Goal: Information Seeking & Learning: Compare options

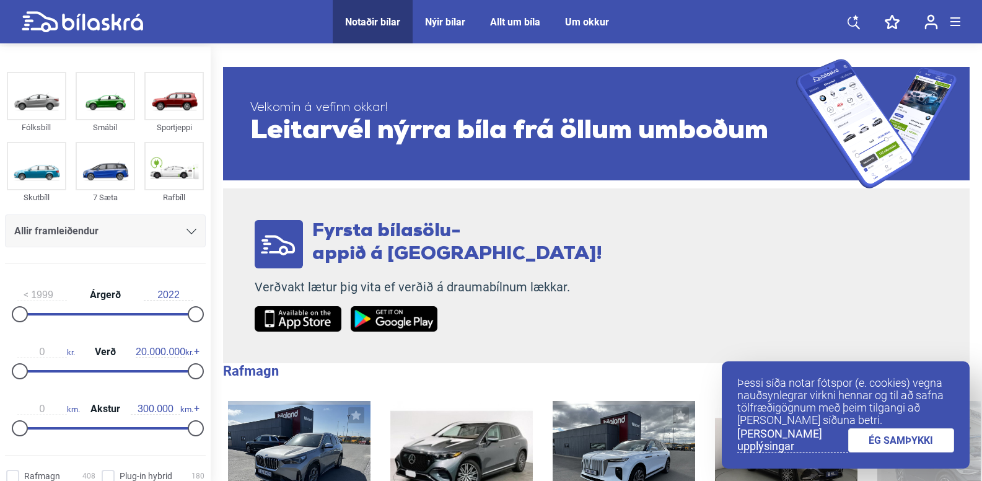
click at [165, 157] on img at bounding box center [174, 166] width 57 height 46
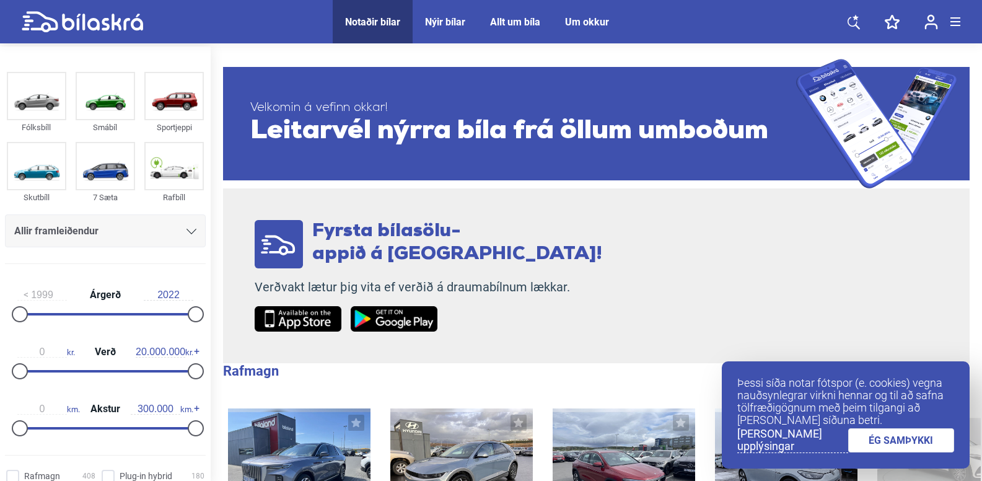
click at [165, 157] on img at bounding box center [174, 166] width 57 height 46
checkbox input "true"
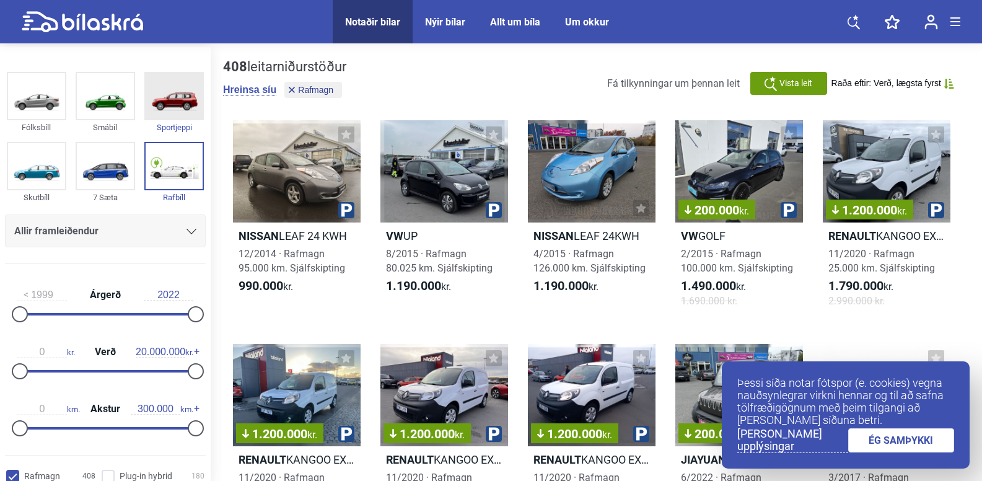
click at [171, 124] on div "Sportjeppi" at bounding box center [173, 127] width 59 height 14
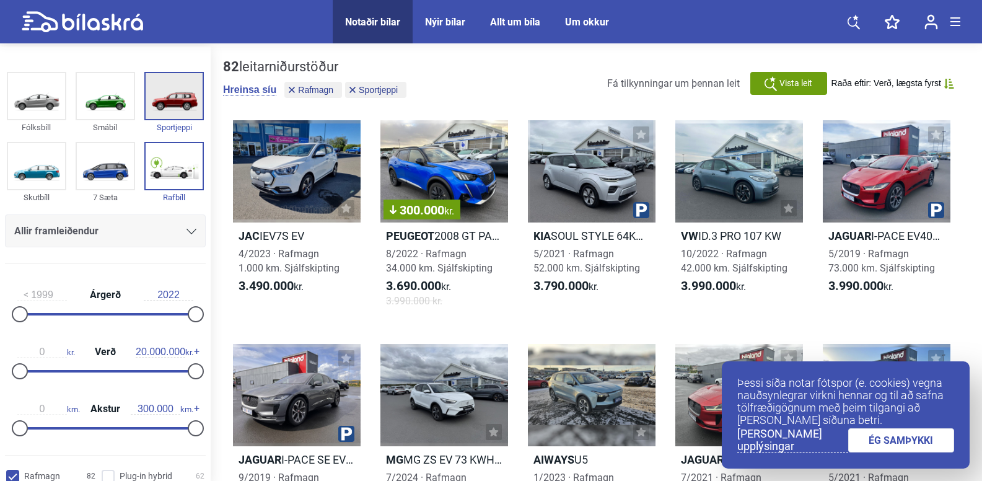
click at [171, 124] on div "Sportjeppi" at bounding box center [173, 127] width 59 height 14
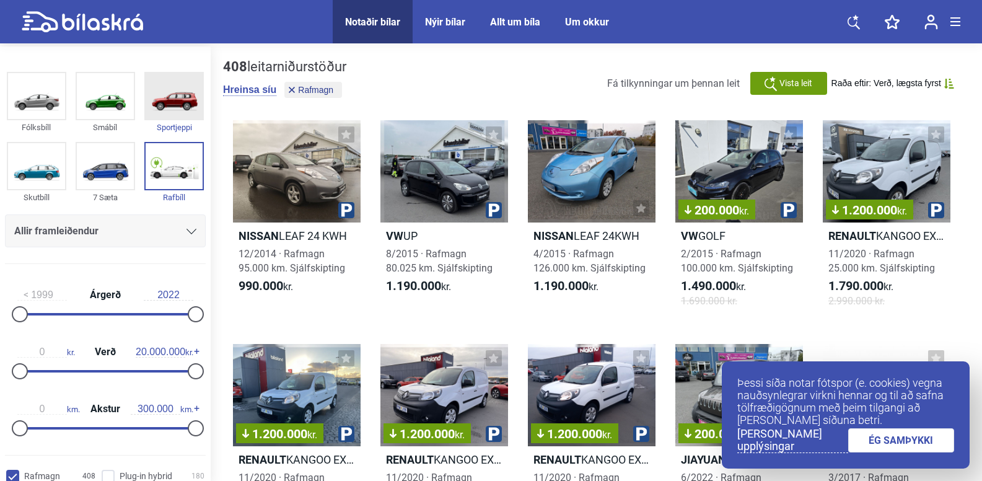
click at [171, 124] on div "Sportjeppi" at bounding box center [173, 127] width 59 height 14
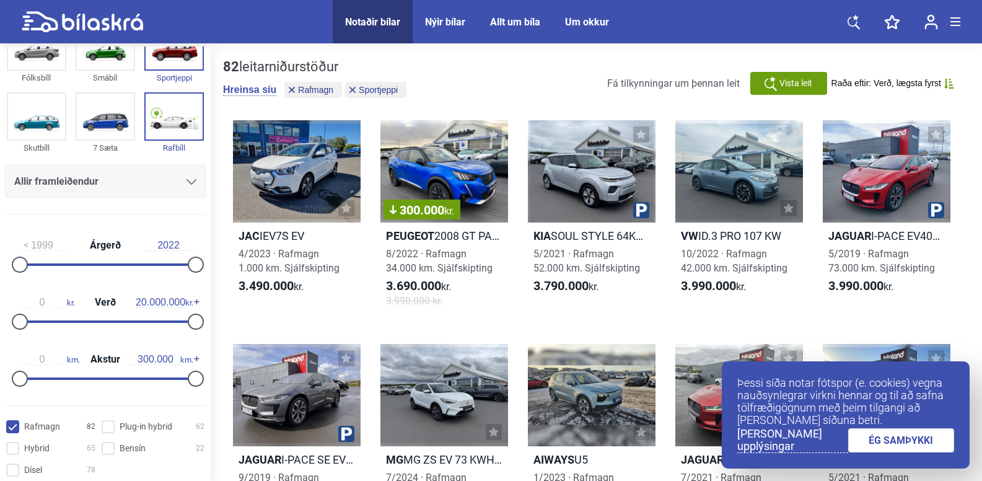
scroll to position [74, 0]
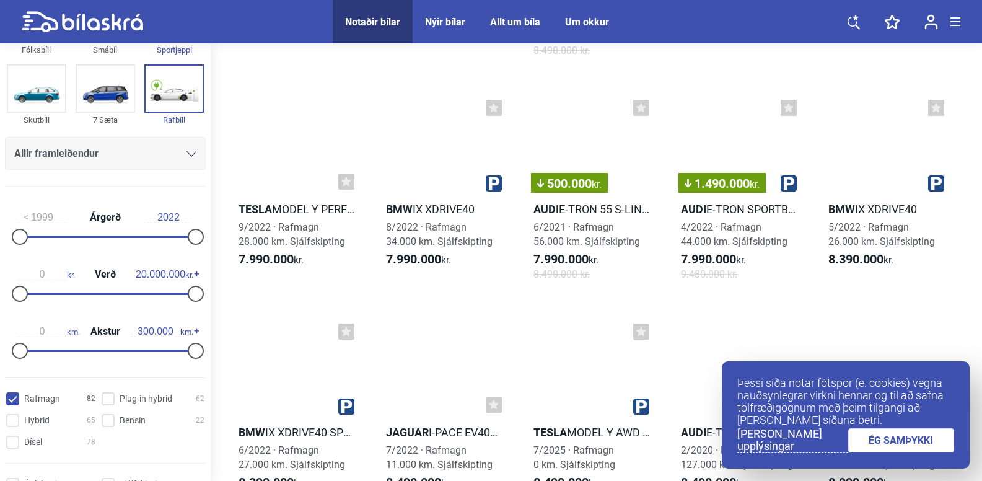
scroll to position [2454, 0]
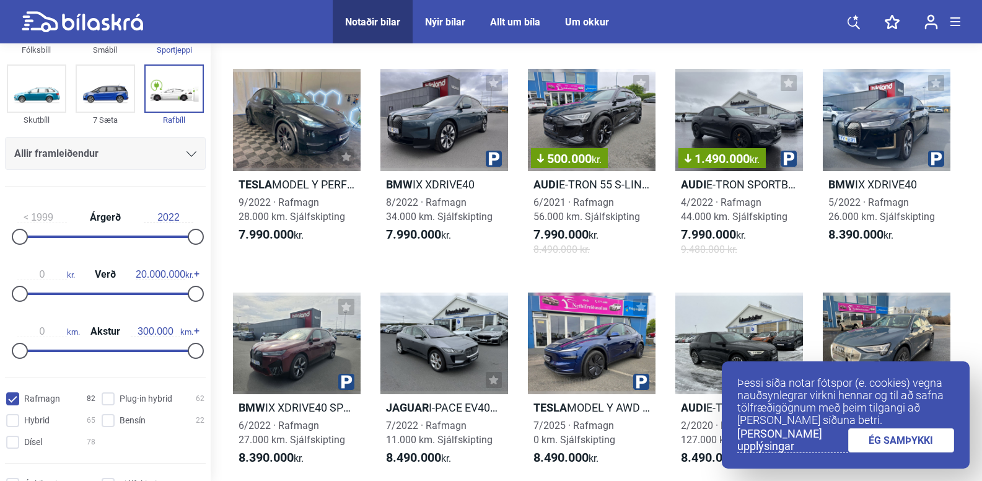
drag, startPoint x: 679, startPoint y: 434, endPoint x: 673, endPoint y: 445, distance: 12.5
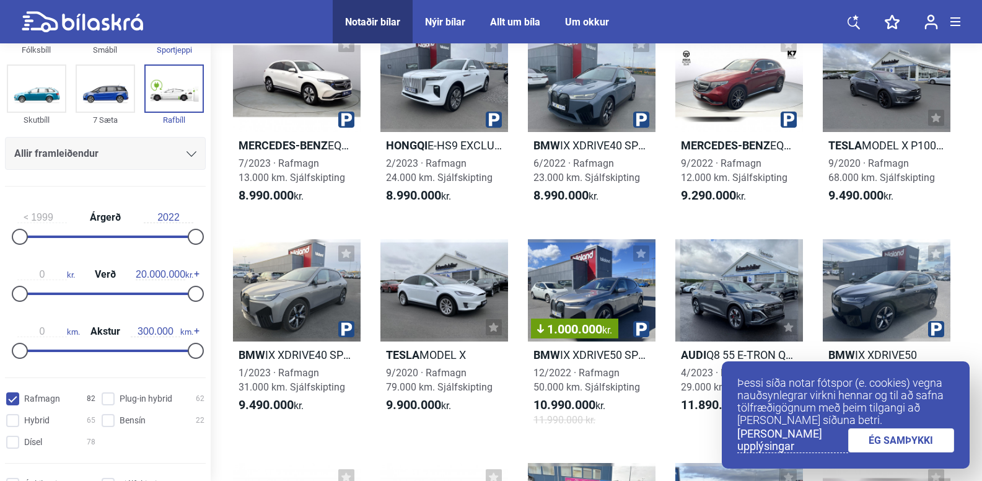
scroll to position [2901, 0]
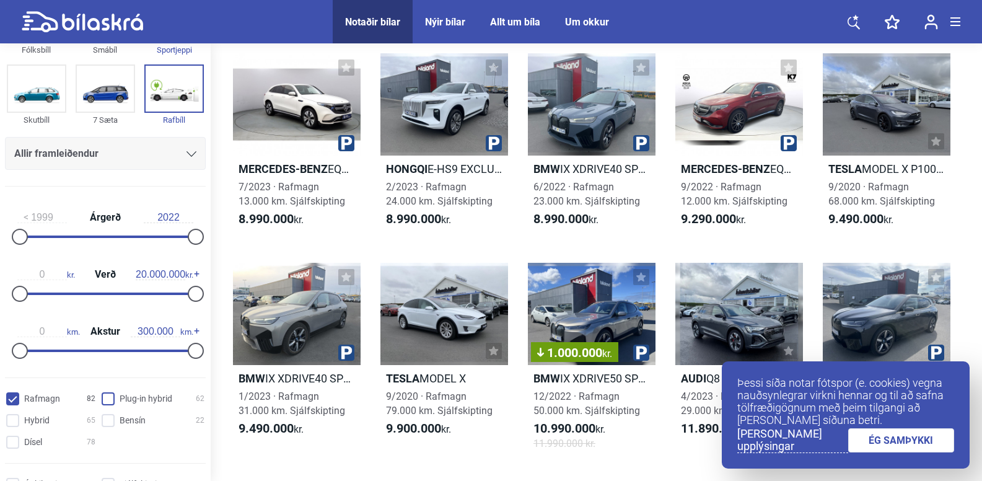
click at [107, 397] on hybrid "Plug-in hybrid 62" at bounding box center [154, 399] width 103 height 13
checkbox hybrid "true"
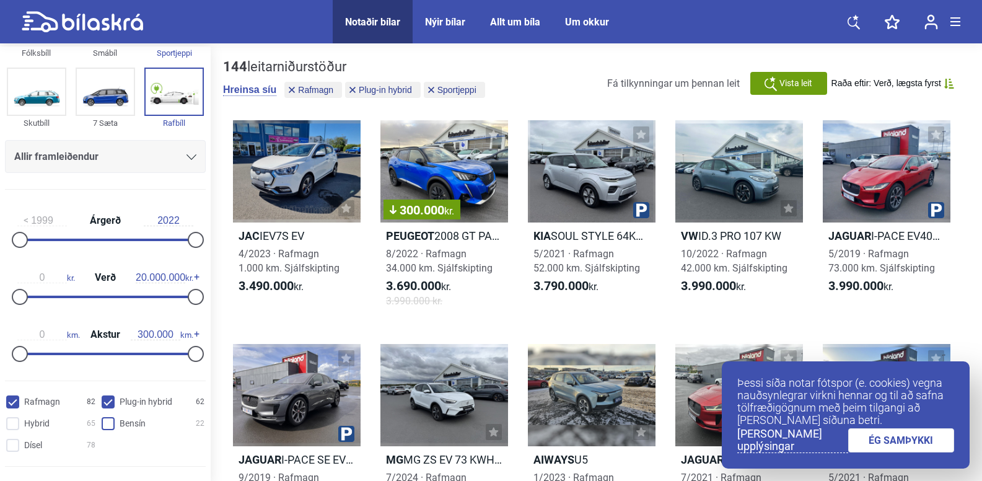
click at [106, 425] on input "Bensín 22" at bounding box center [154, 424] width 103 height 13
checkbox input "true"
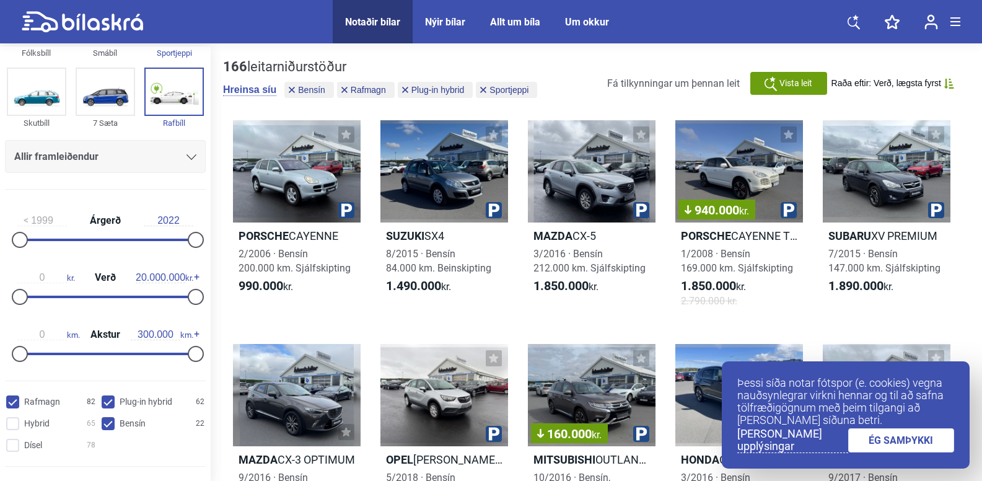
scroll to position [99, 0]
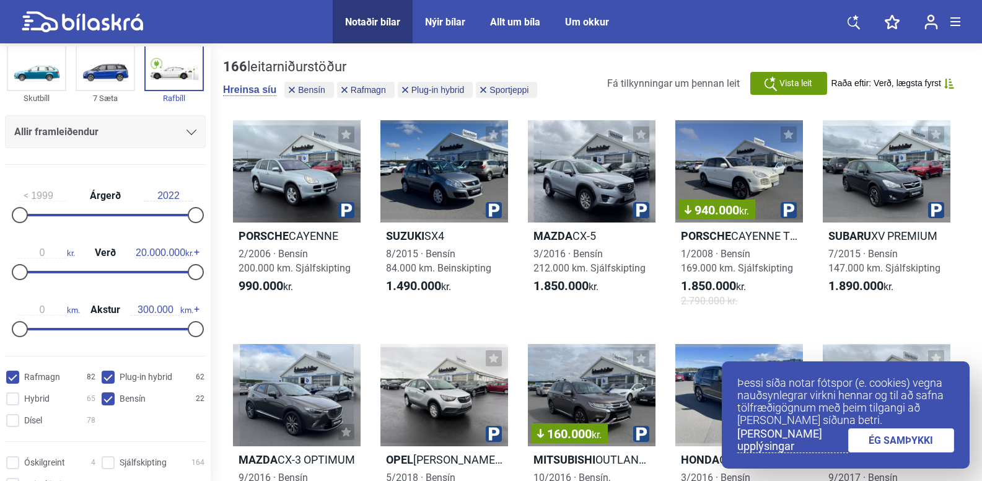
click at [14, 374] on input "Rafmagn 82" at bounding box center [52, 377] width 89 height 13
click at [14, 375] on input "Rafmagn 82" at bounding box center [52, 377] width 89 height 13
click at [17, 375] on input "Rafmagn 82" at bounding box center [52, 377] width 89 height 13
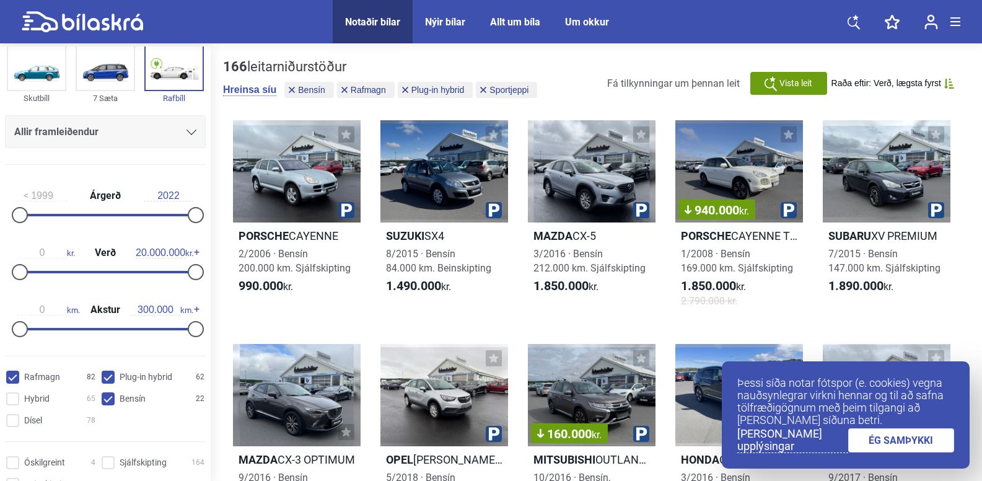
click at [14, 381] on input "Rafmagn 82" at bounding box center [52, 377] width 89 height 13
checkbox input "false"
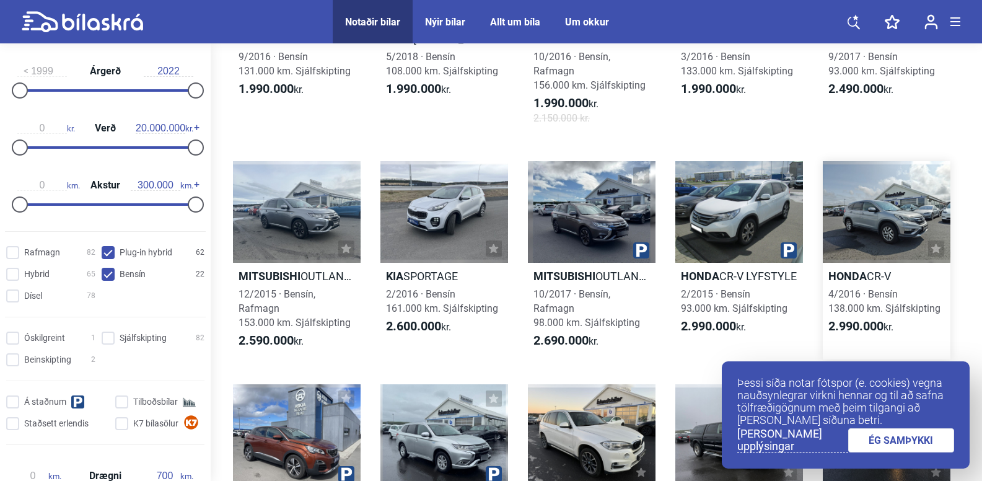
scroll to position [223, 0]
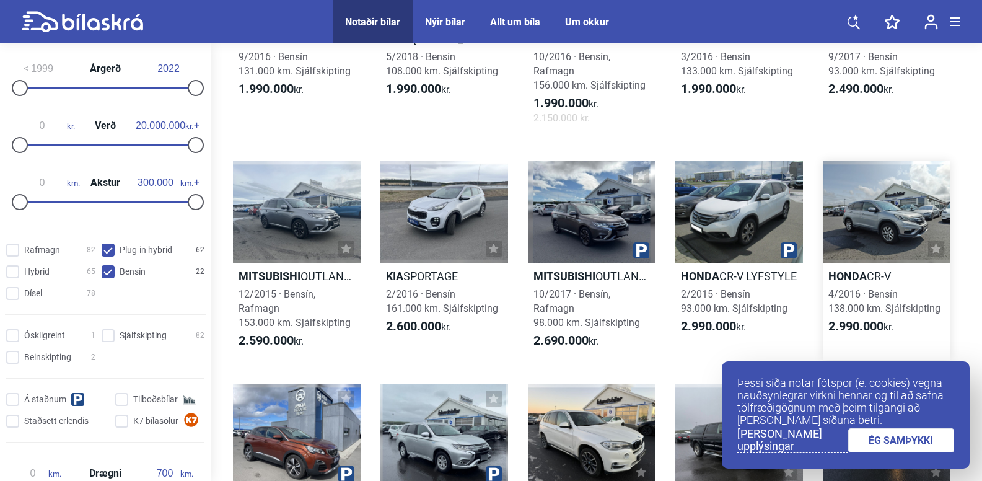
click at [916, 315] on div "4/2016 · Bensín 138.000 km. Sjálfskipting" at bounding box center [887, 301] width 128 height 29
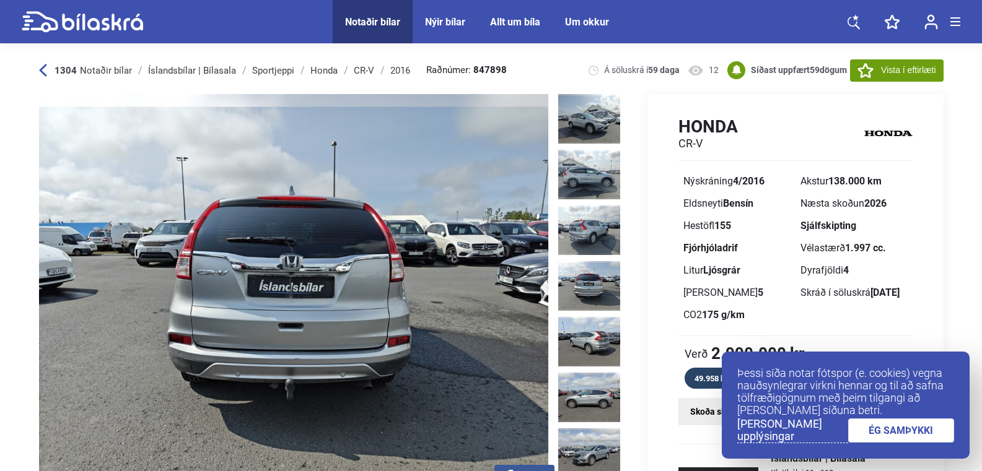
click at [167, 71] on div "Íslandsbílar | Bílasala" at bounding box center [192, 71] width 88 height 10
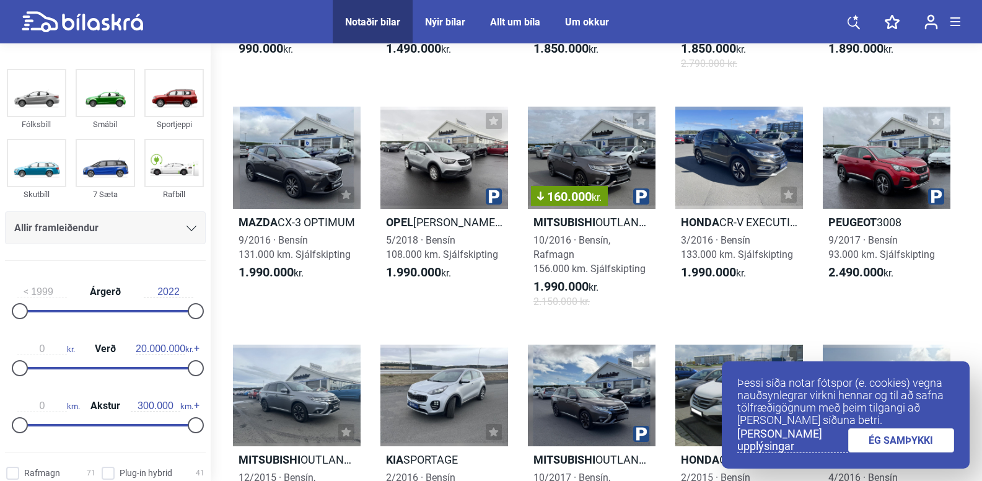
scroll to position [421, 0]
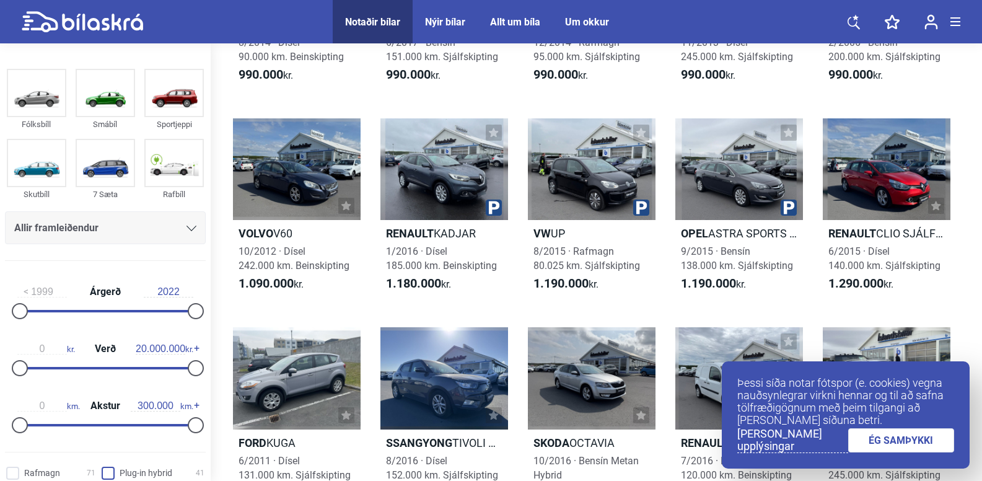
click at [108, 473] on hybrid "Plug-in hybrid 41" at bounding box center [154, 473] width 103 height 13
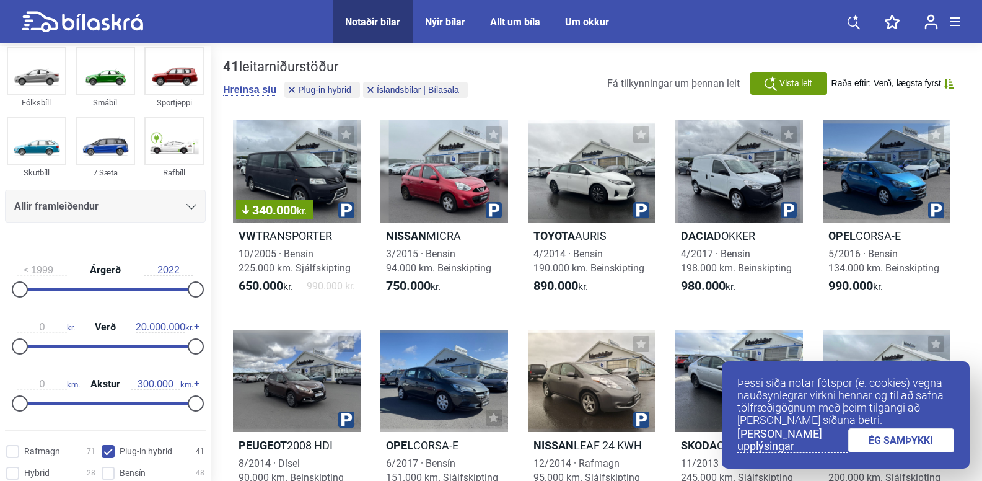
scroll to position [50, 0]
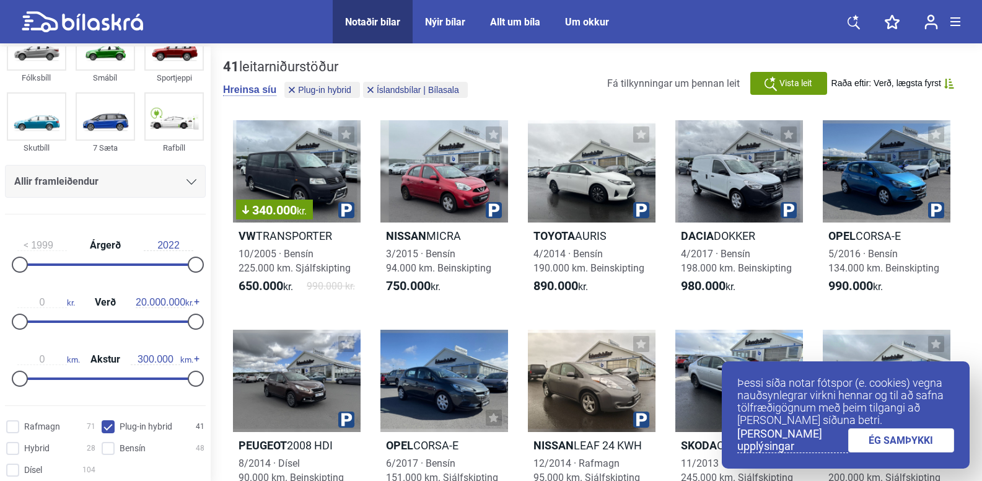
click at [543, 105] on div "41 leitarniðurstöður Hreinsa síu Plug-in hybrid Íslandsbílar | Bílasala Fá tilk…" at bounding box center [596, 83] width 747 height 49
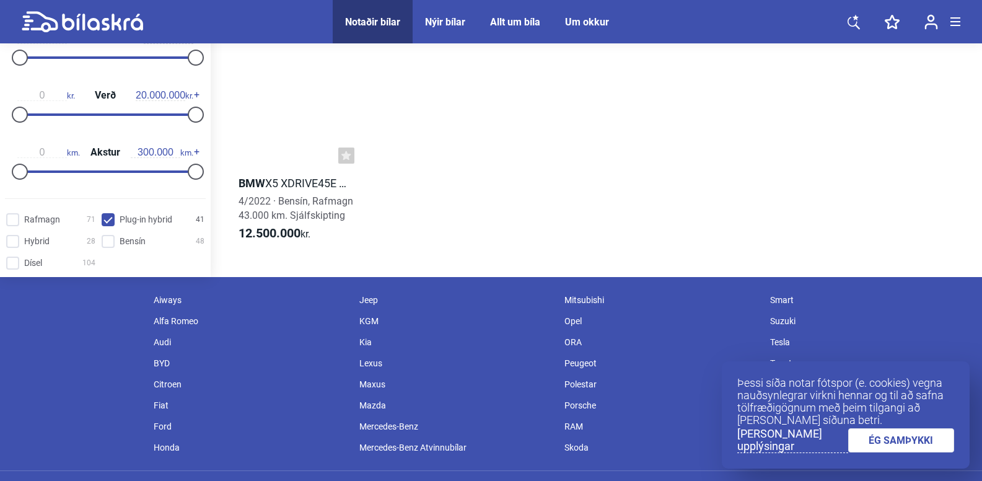
scroll to position [2743, 0]
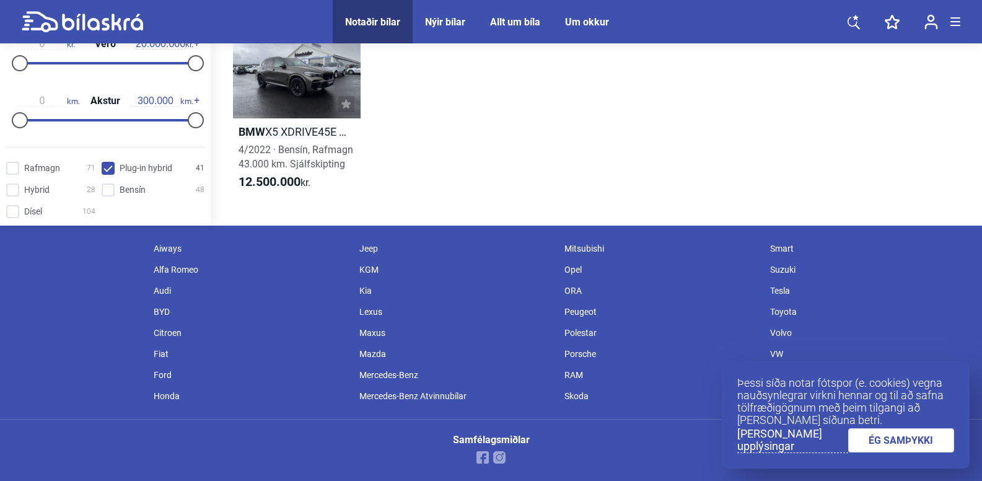
click at [385, 374] on div "Mercedes-Benz" at bounding box center [456, 374] width 206 height 21
checkbox hybrid "false"
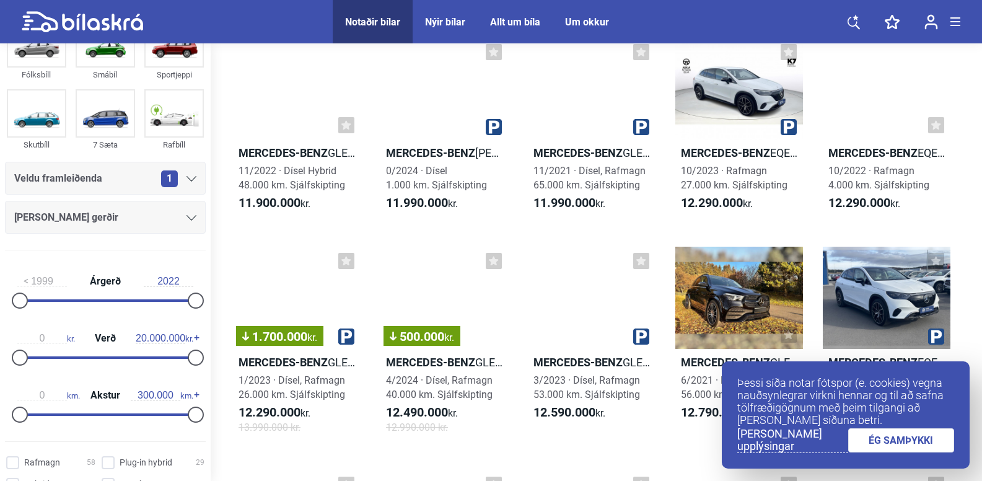
scroll to position [5973, 0]
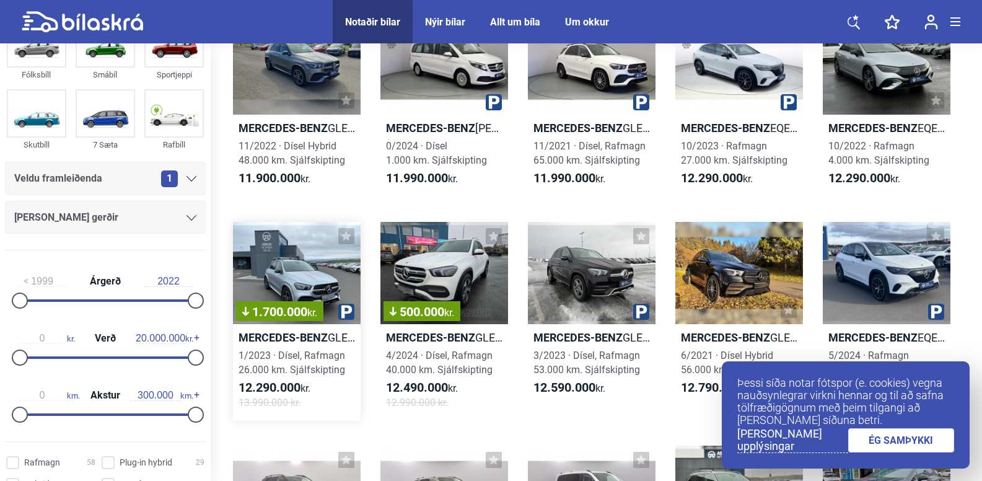
click at [318, 278] on div "1.700.000 kr." at bounding box center [297, 273] width 128 height 102
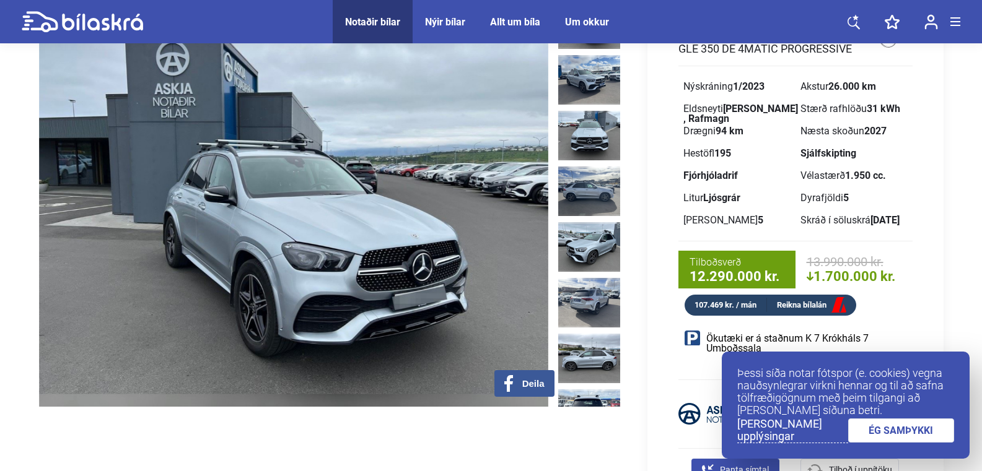
scroll to position [99, 0]
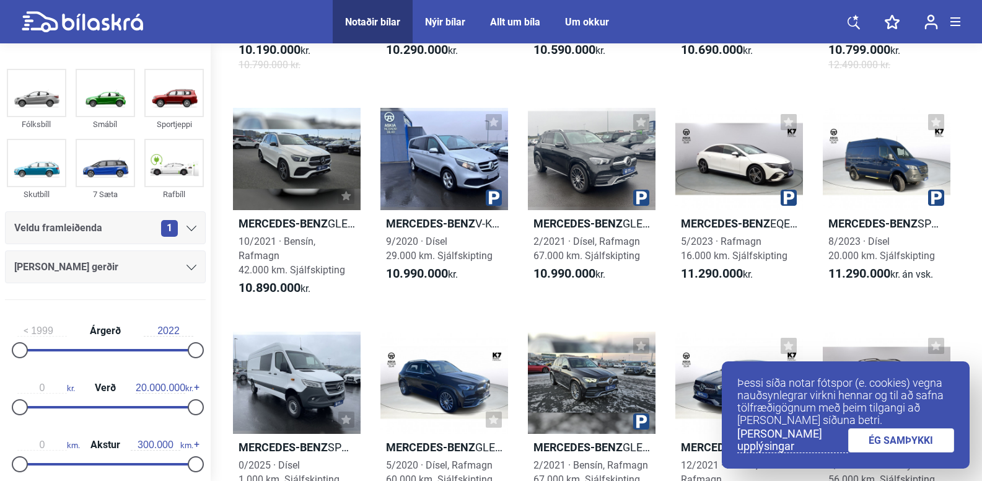
scroll to position [5428, 0]
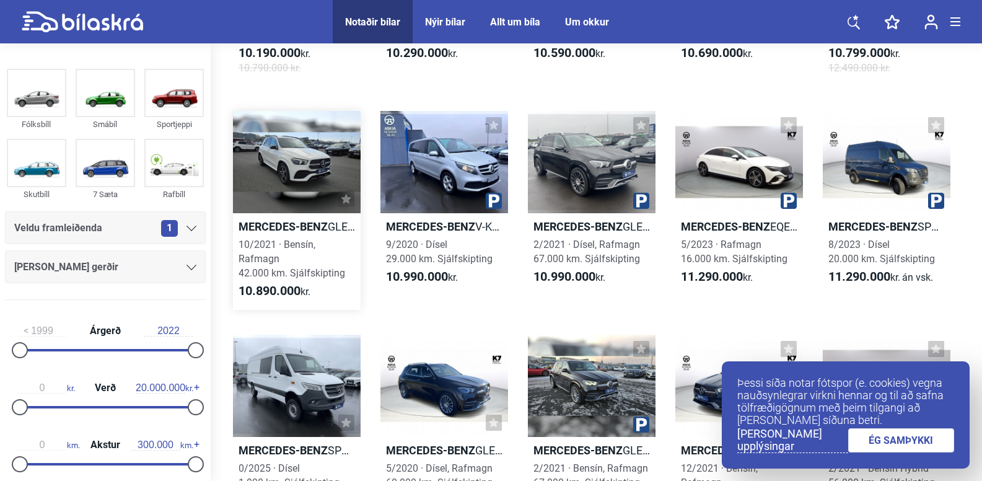
click at [291, 158] on div at bounding box center [297, 162] width 128 height 102
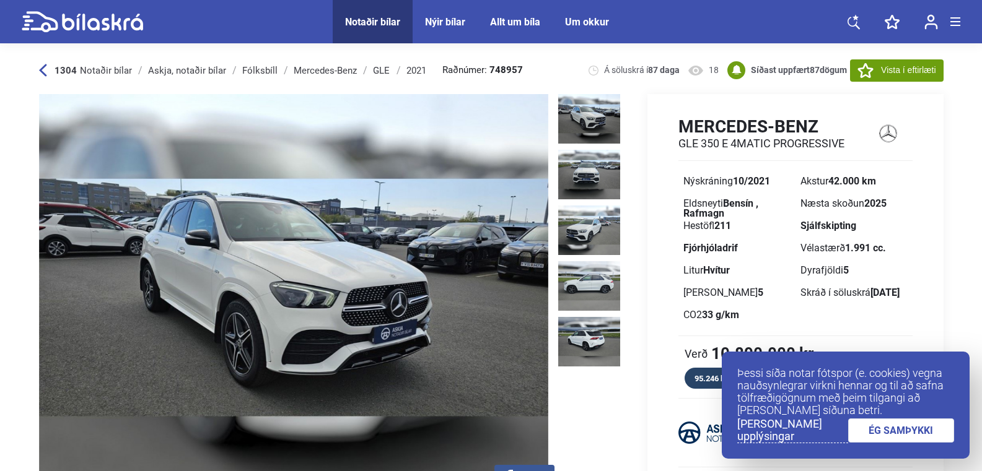
scroll to position [25, 0]
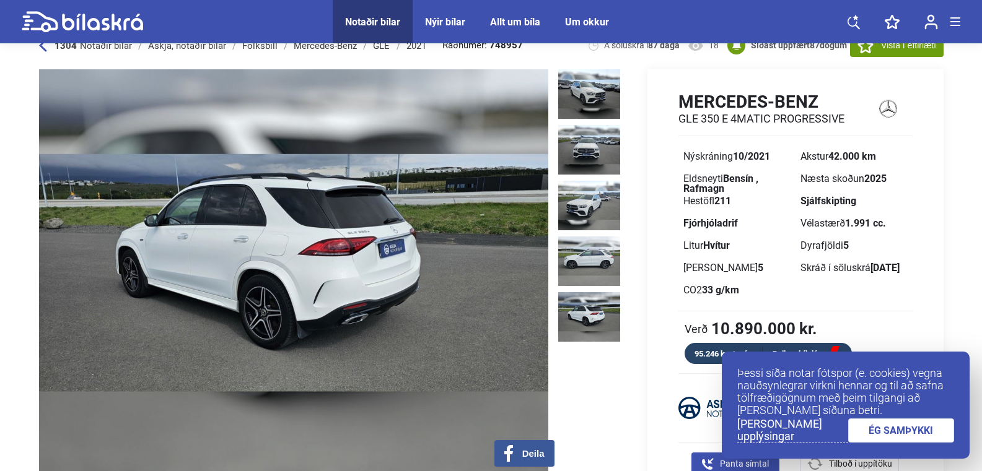
click at [395, 281] on img at bounding box center [293, 273] width 509 height 408
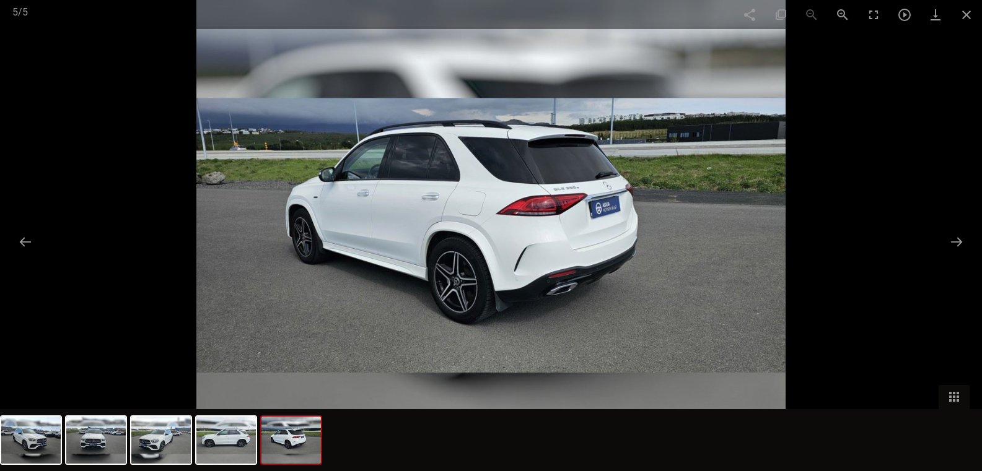
drag, startPoint x: 22, startPoint y: 239, endPoint x: 33, endPoint y: 257, distance: 20.6
click at [33, 257] on div "Facebook Twitter GooglePlus Pinterest 5 / 5" at bounding box center [491, 235] width 982 height 471
click at [27, 237] on button at bounding box center [25, 242] width 26 height 24
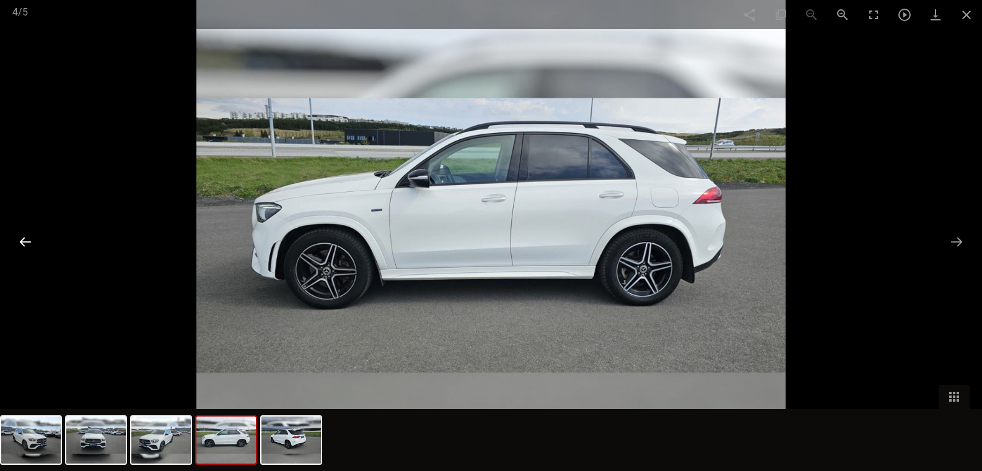
click at [27, 237] on button at bounding box center [25, 242] width 26 height 24
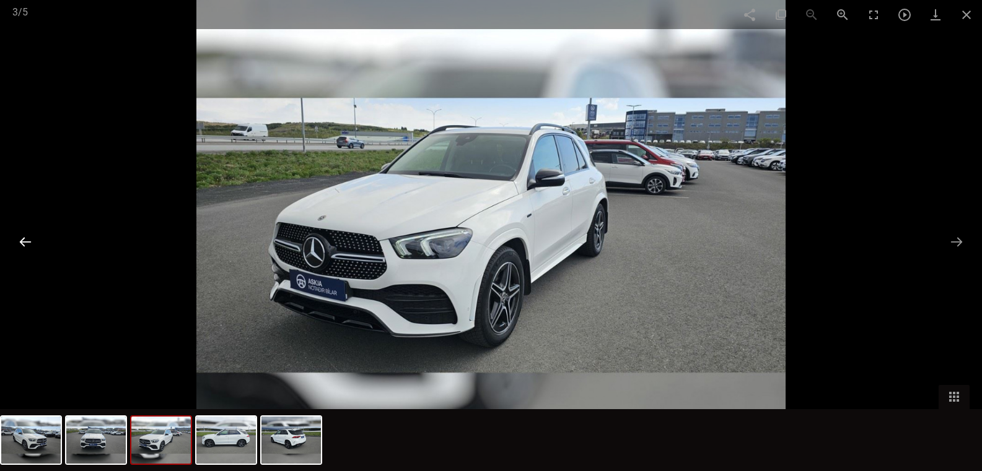
click at [27, 237] on button at bounding box center [25, 242] width 26 height 24
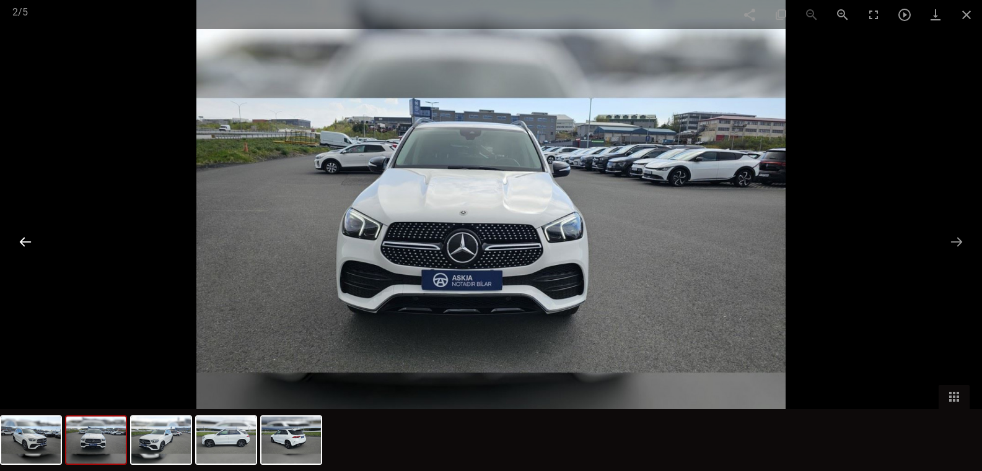
click at [22, 237] on button at bounding box center [25, 242] width 26 height 24
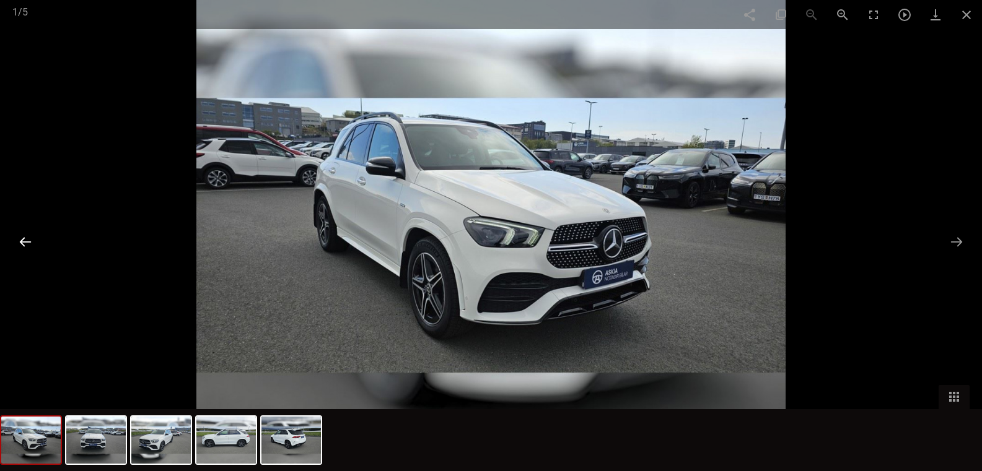
click at [22, 237] on button at bounding box center [25, 242] width 26 height 24
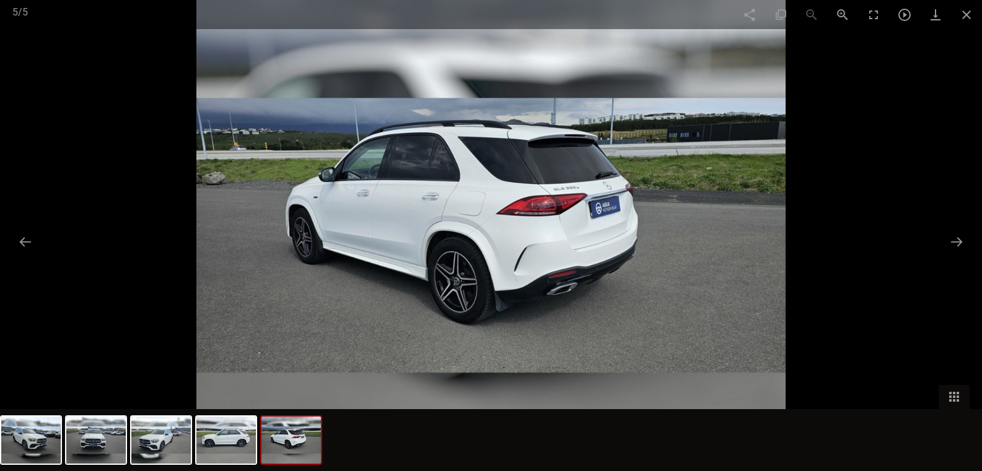
click at [583, 239] on img at bounding box center [490, 235] width 589 height 471
click at [153, 446] on img at bounding box center [160, 440] width 59 height 47
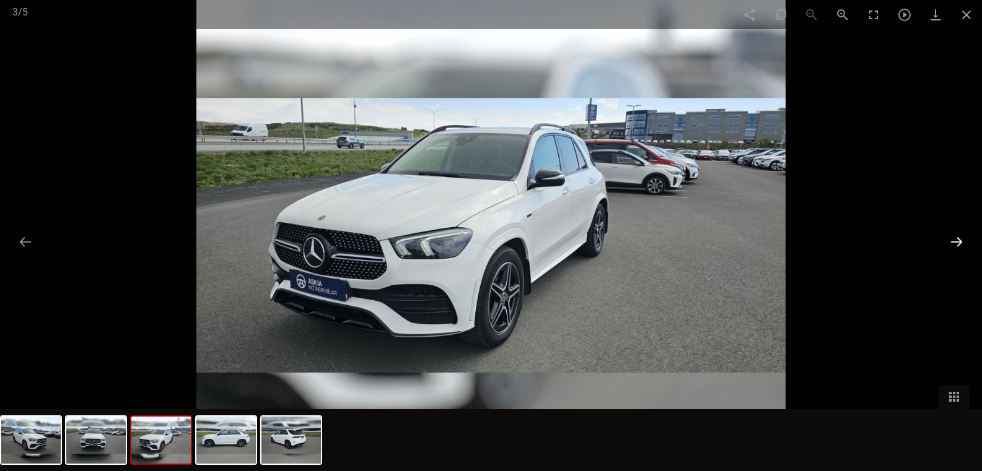
click at [954, 242] on button at bounding box center [957, 242] width 26 height 24
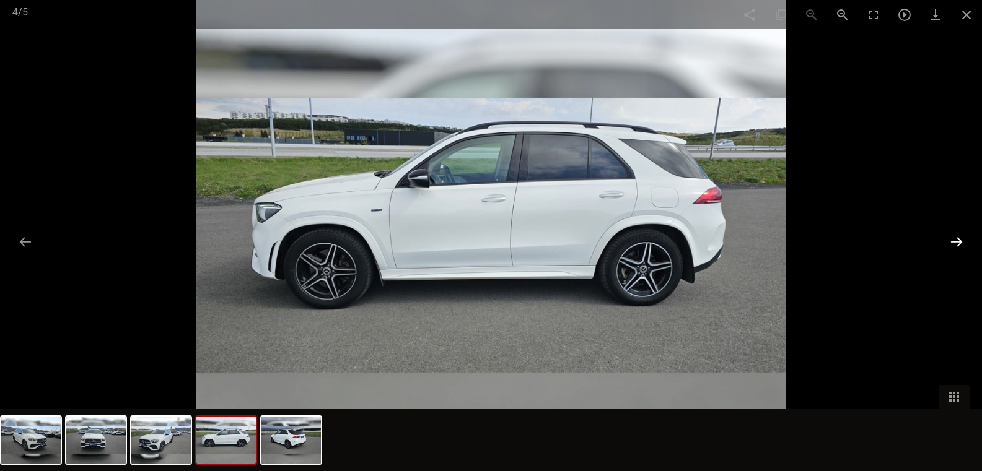
click at [956, 235] on button at bounding box center [957, 242] width 26 height 24
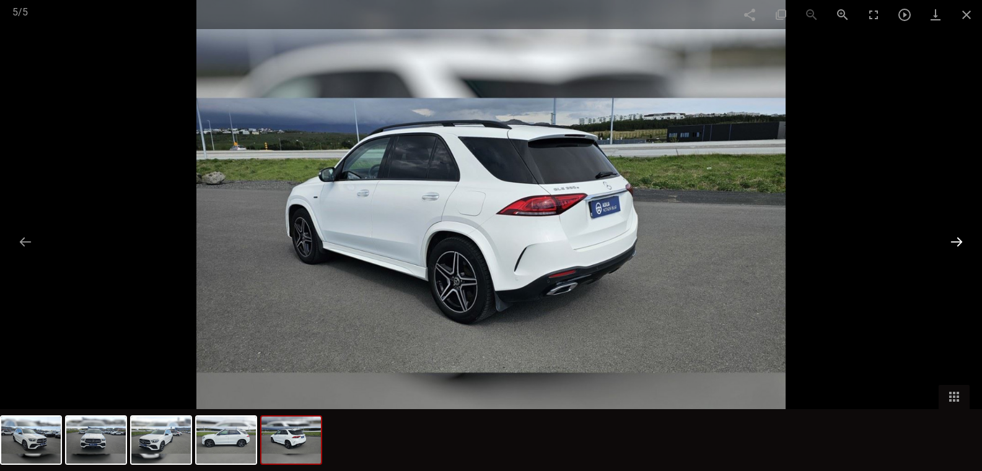
click at [956, 235] on button at bounding box center [957, 242] width 26 height 24
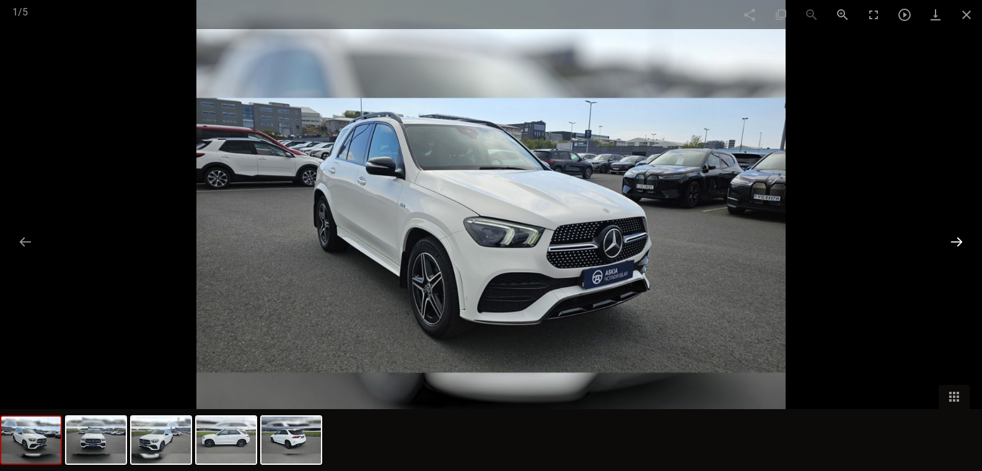
click at [956, 235] on button at bounding box center [957, 242] width 26 height 24
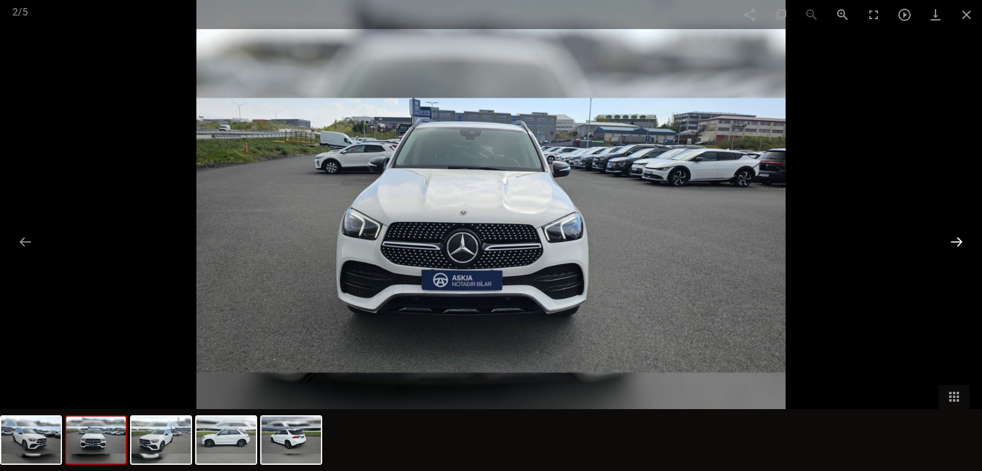
click at [956, 235] on button at bounding box center [957, 242] width 26 height 24
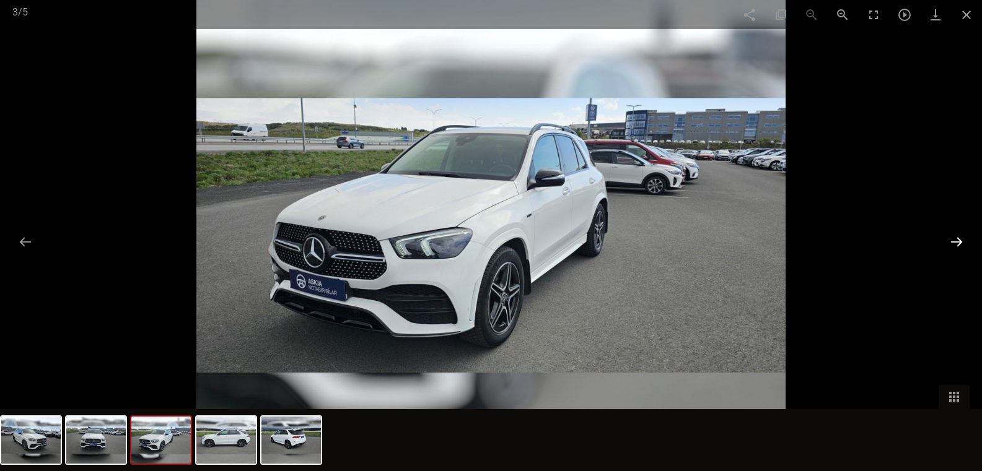
click at [956, 235] on button at bounding box center [957, 242] width 26 height 24
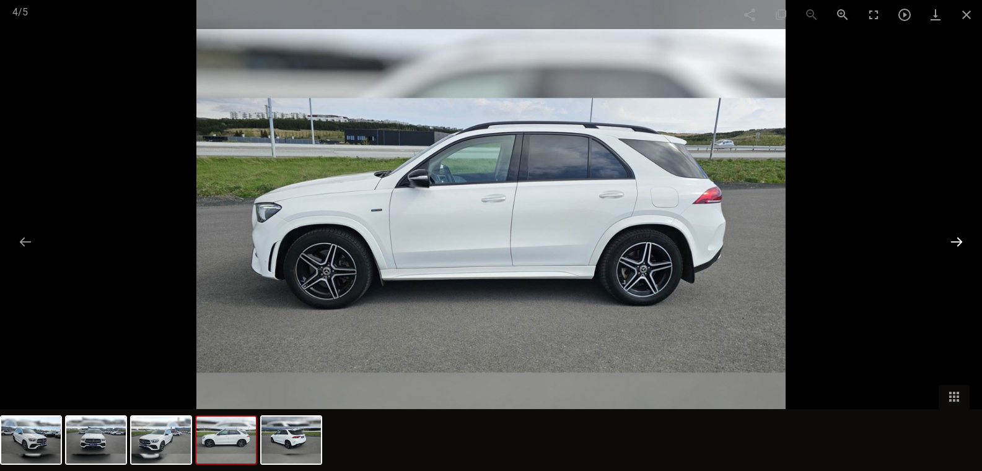
click at [956, 235] on button at bounding box center [957, 242] width 26 height 24
click at [949, 396] on span at bounding box center [954, 397] width 31 height 24
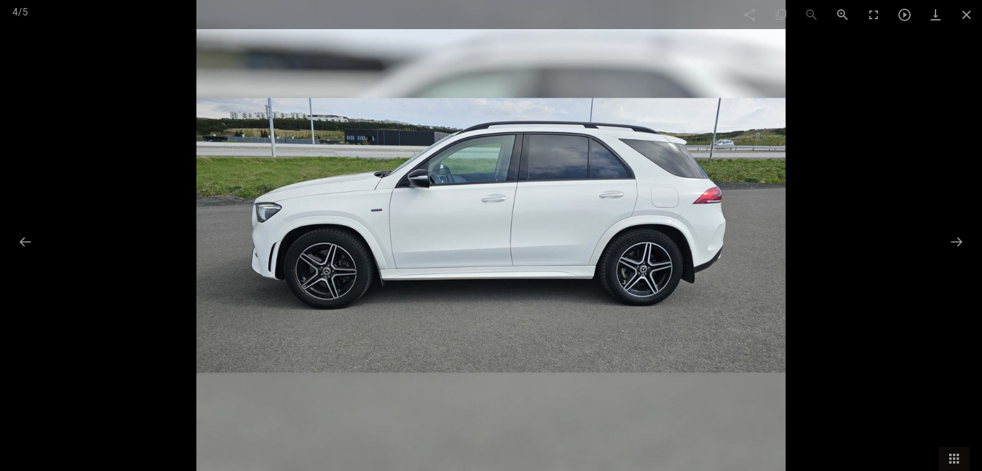
click at [921, 406] on div at bounding box center [491, 235] width 982 height 471
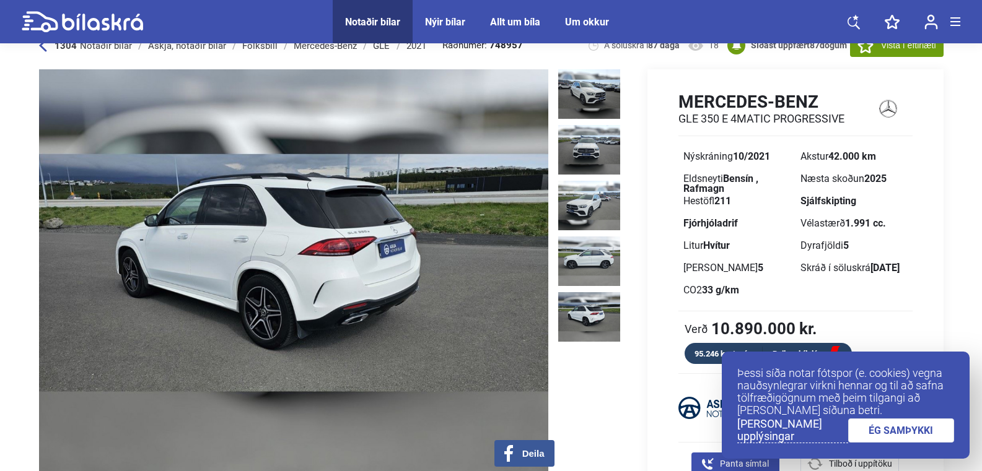
click at [603, 387] on div at bounding box center [592, 273] width 68 height 408
click at [475, 351] on img at bounding box center [293, 273] width 509 height 408
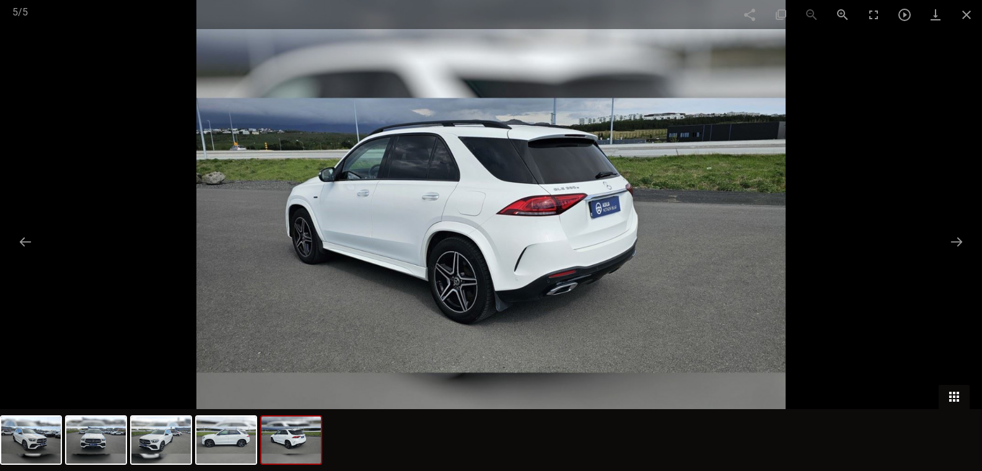
click at [949, 401] on span at bounding box center [954, 397] width 31 height 24
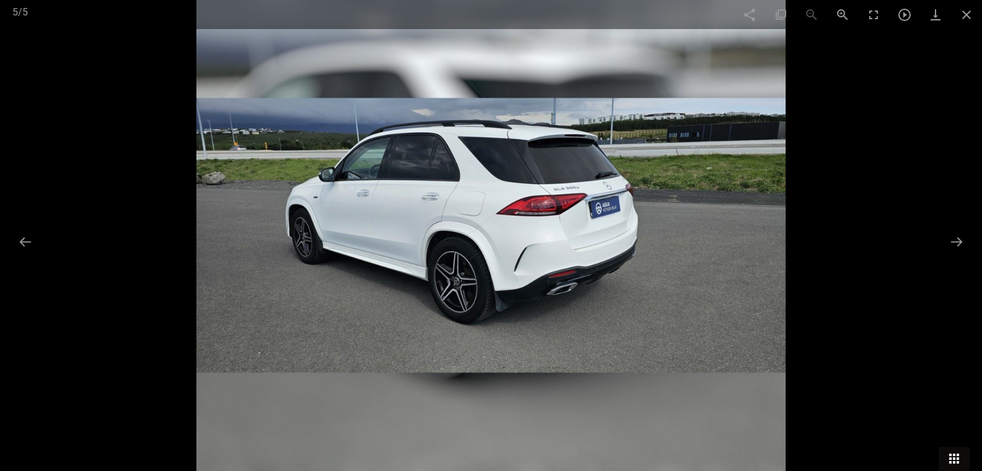
click at [949, 401] on div at bounding box center [491, 235] width 982 height 471
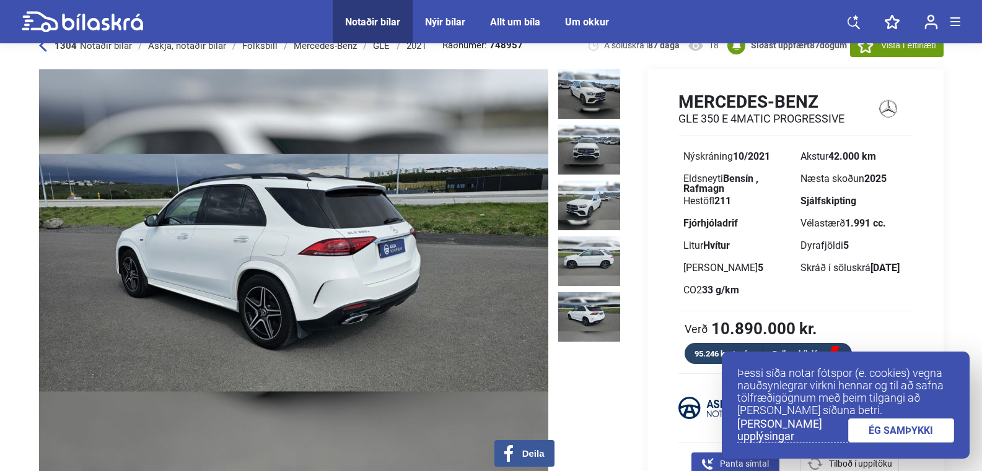
click at [892, 336] on div "Verð 10.890.000 kr." at bounding box center [795, 329] width 234 height 16
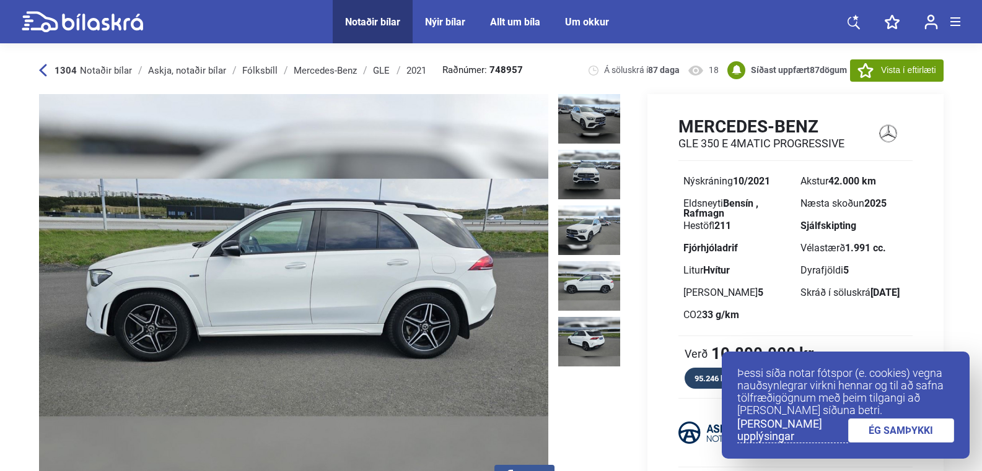
click at [195, 256] on img at bounding box center [293, 298] width 509 height 408
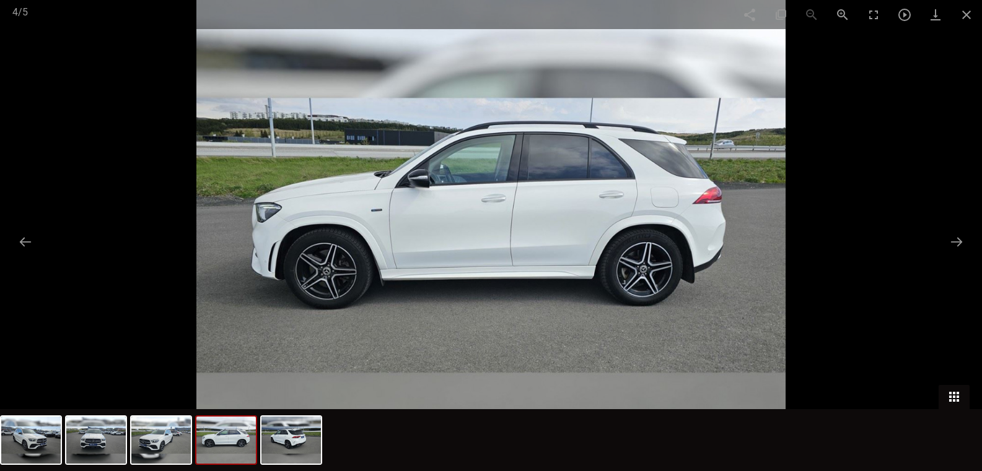
click at [952, 395] on span at bounding box center [954, 397] width 31 height 24
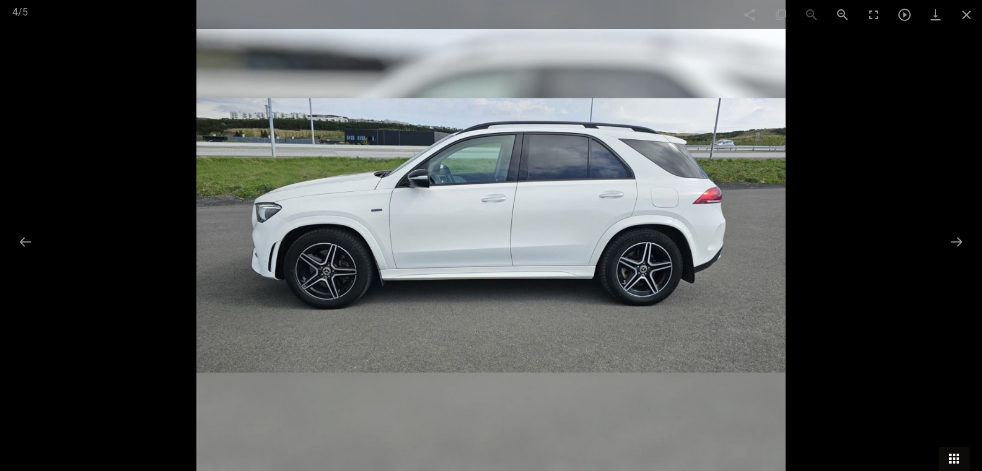
click at [952, 395] on div at bounding box center [491, 235] width 982 height 471
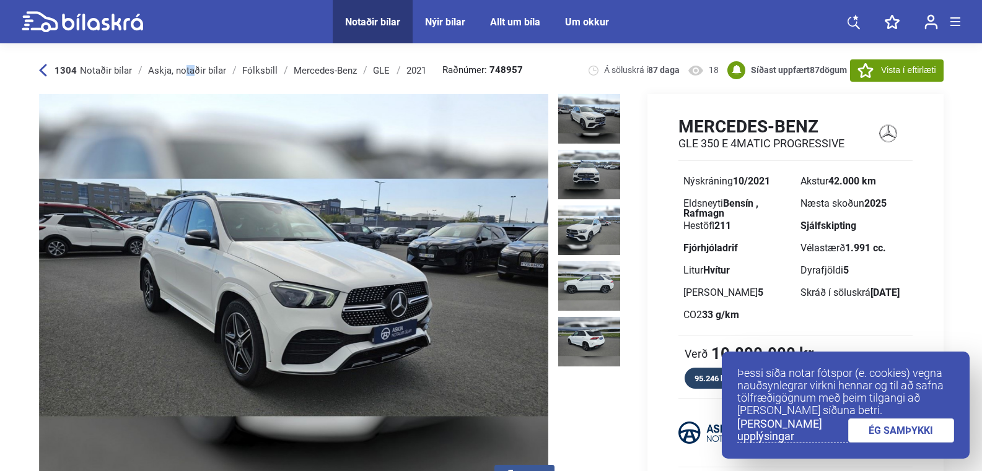
drag, startPoint x: 159, startPoint y: 53, endPoint x: 148, endPoint y: 43, distance: 14.9
drag, startPoint x: 148, startPoint y: 43, endPoint x: 116, endPoint y: 27, distance: 36.3
click at [116, 27] on icon at bounding box center [82, 22] width 121 height 22
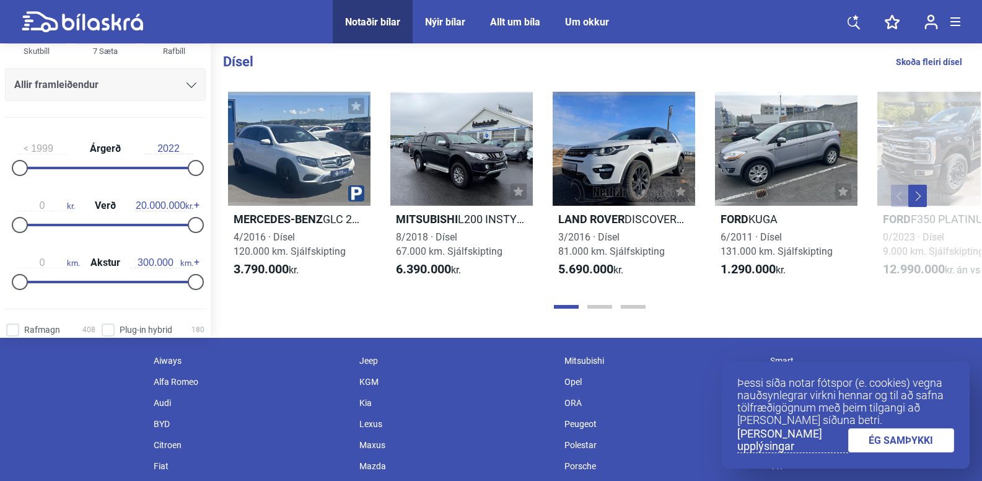
scroll to position [1521, 0]
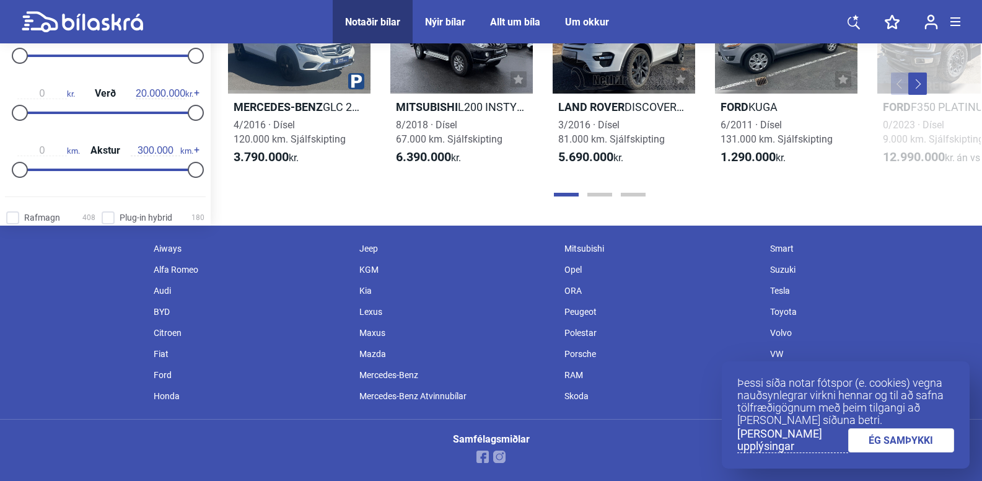
click at [392, 376] on div "Mercedes-Benz" at bounding box center [456, 374] width 206 height 21
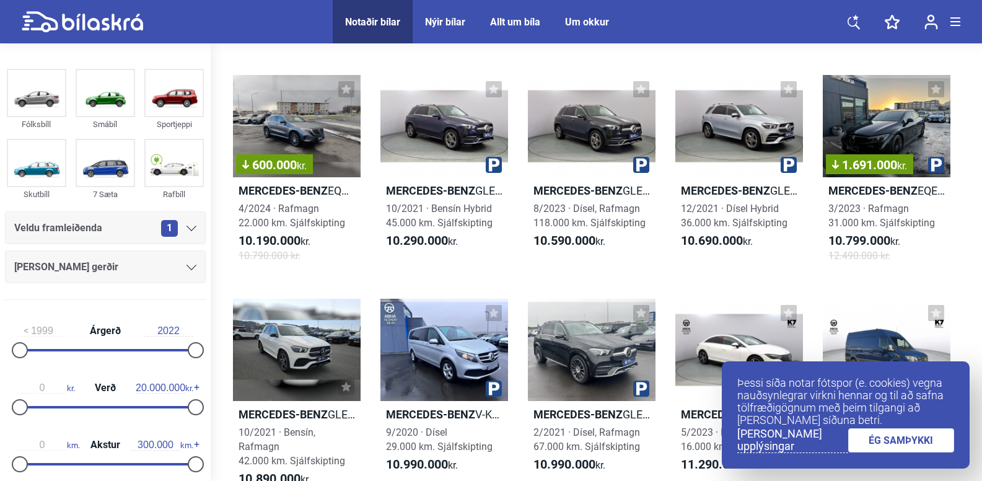
scroll to position [5279, 0]
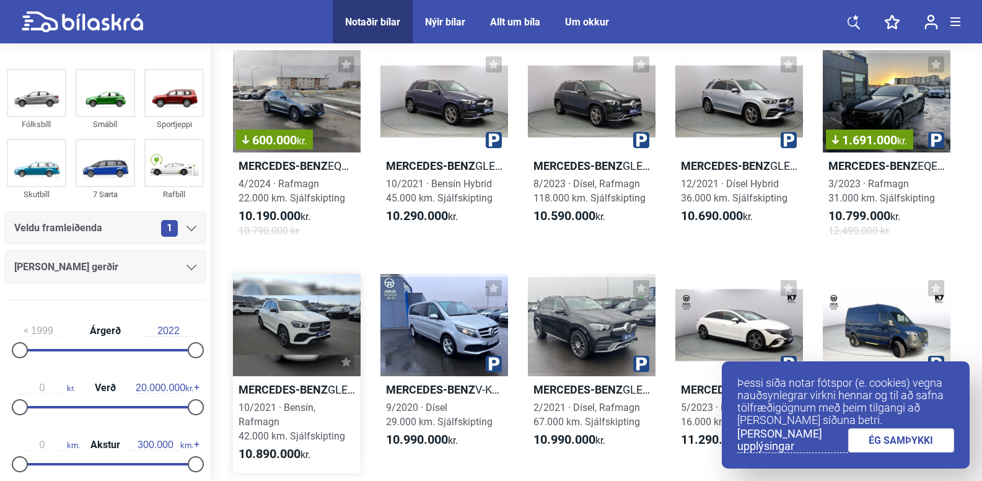
click at [292, 343] on div at bounding box center [297, 325] width 128 height 102
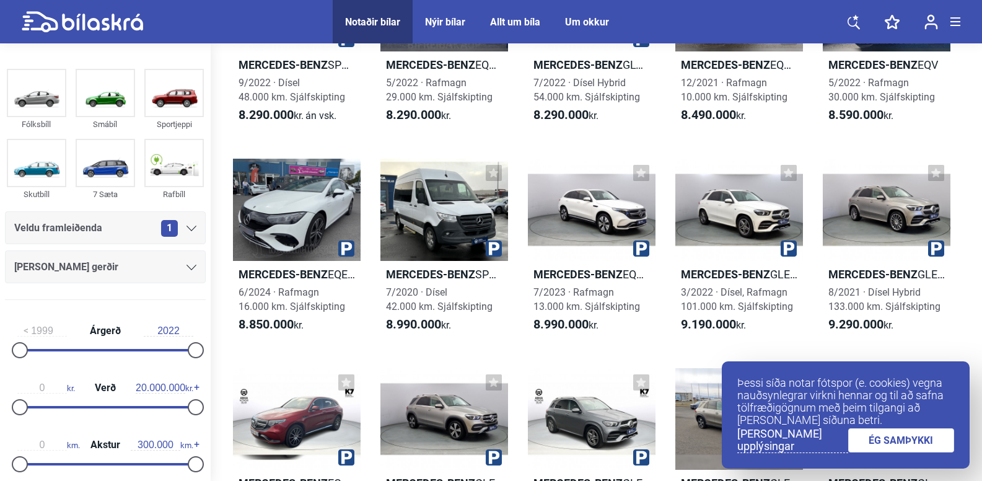
scroll to position [5279, 0]
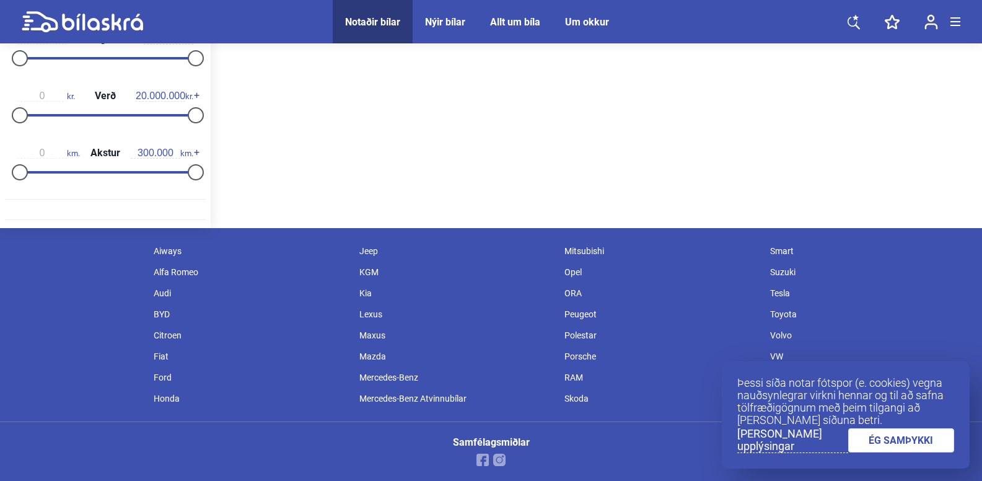
scroll to position [258, 0]
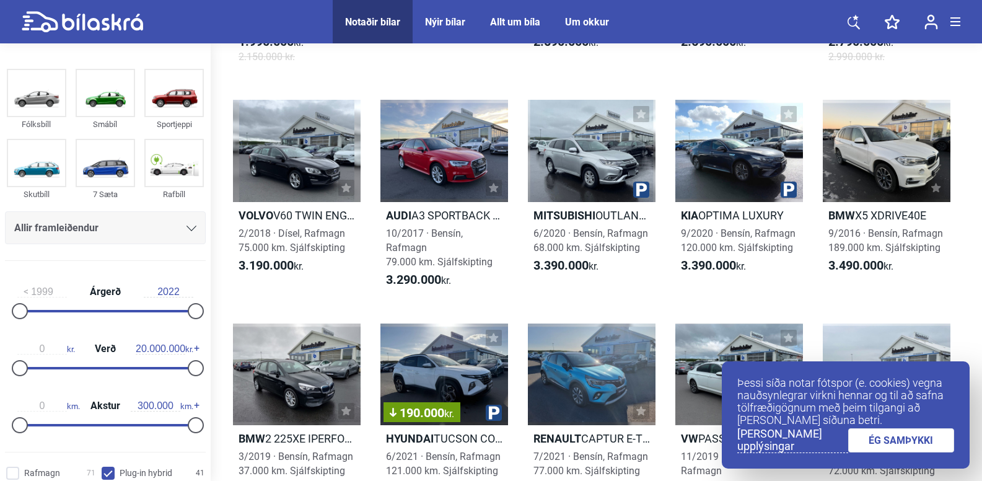
checkbox hybrid "false"
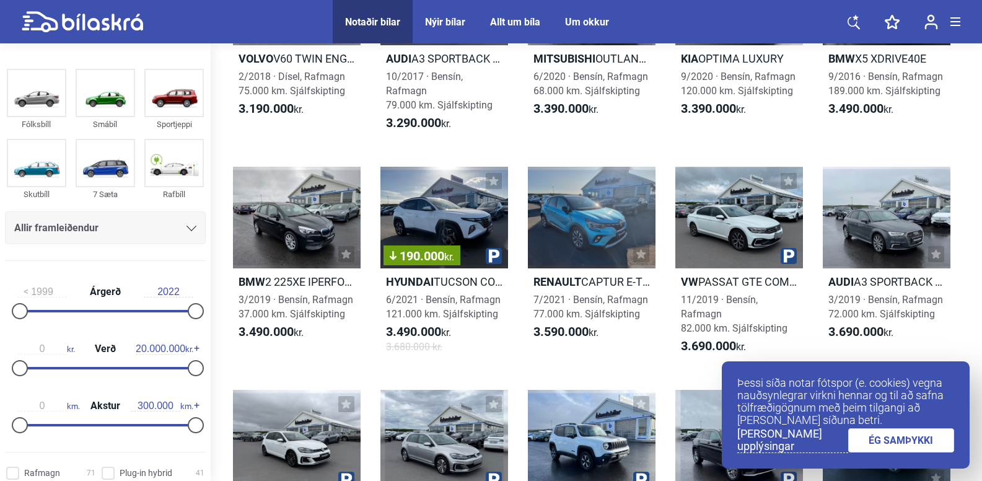
scroll to position [421, 0]
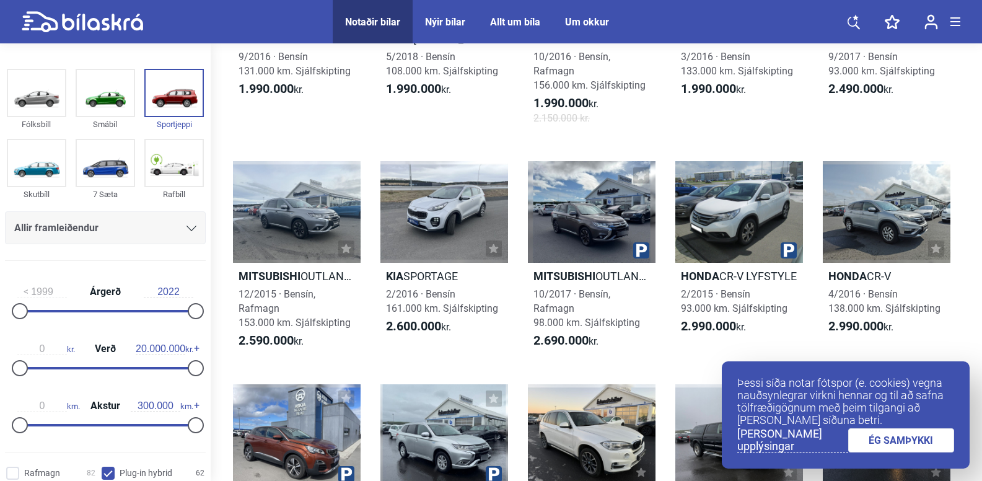
scroll to position [406, 0]
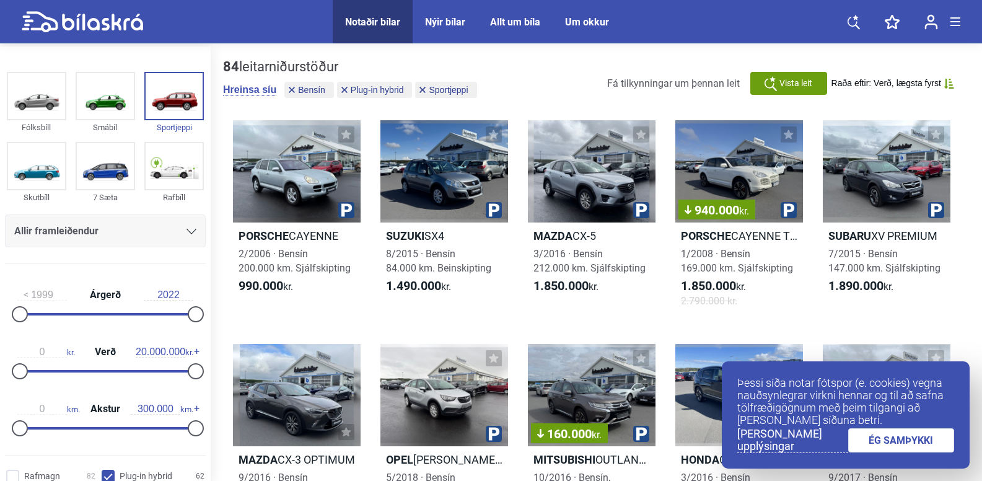
checkbox input "true"
